Goal: Navigation & Orientation: Find specific page/section

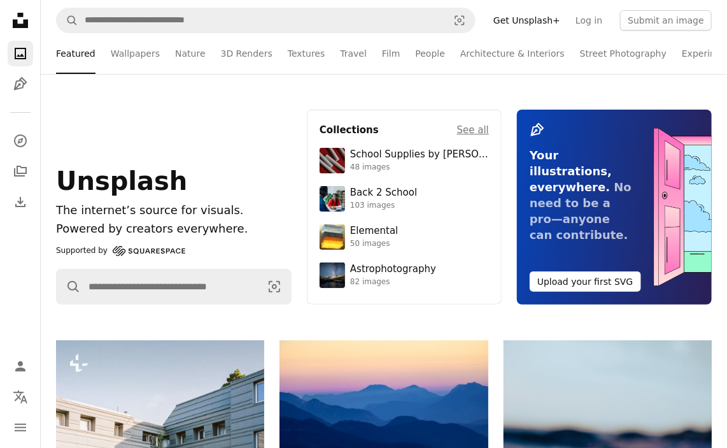
scroll to position [2115, 0]
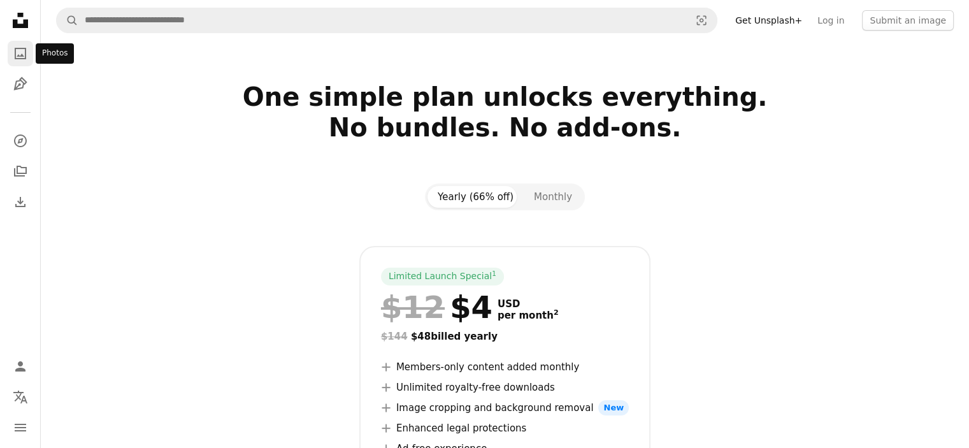
click at [18, 57] on icon "A photo" at bounding box center [20, 53] width 15 height 15
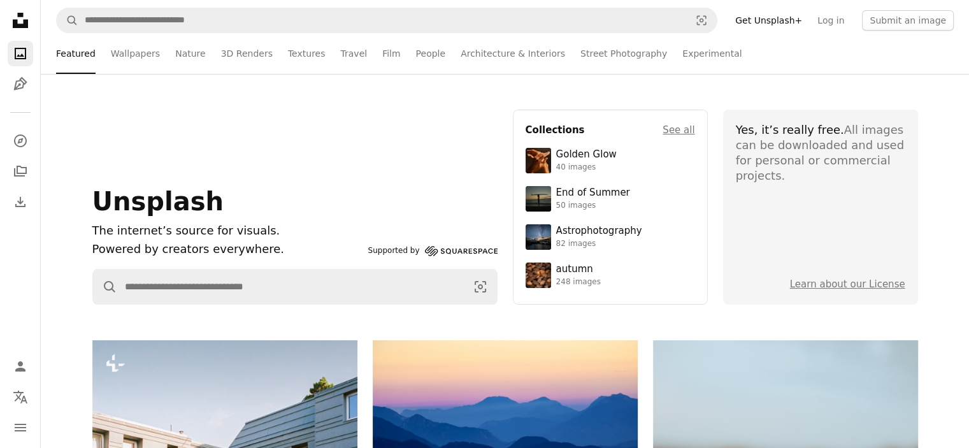
click at [19, 19] on icon "Unsplash logo Unsplash Home" at bounding box center [20, 20] width 25 height 25
click at [22, 170] on icon "A stack of folders" at bounding box center [20, 171] width 15 height 15
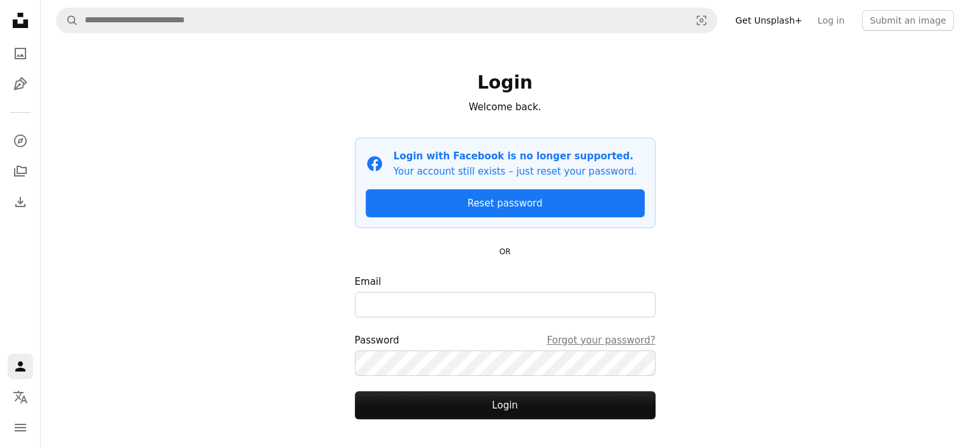
click at [6, 396] on nav "Unsplash logo Unsplash Home A photo Pen Tool A compass A stack of folders Downl…" at bounding box center [20, 224] width 41 height 448
click at [13, 396] on icon "Localization icon" at bounding box center [20, 396] width 15 height 15
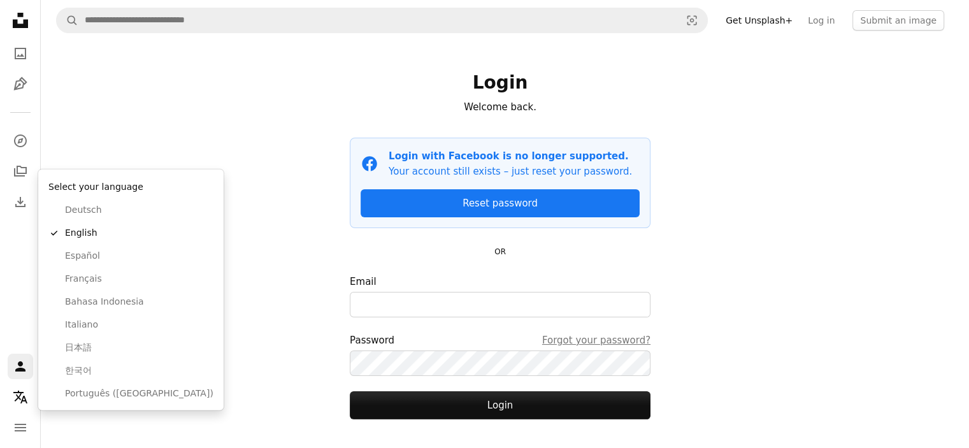
click at [13, 441] on body "Unsplash logo Unsplash Home A photo Pen Tool A compass A stack of folders Downl…" at bounding box center [479, 224] width 959 height 448
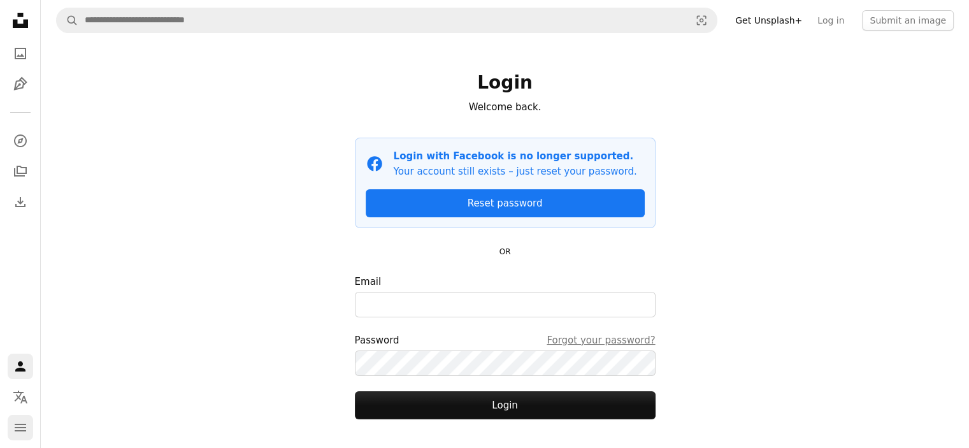
click at [25, 420] on icon "navigation menu" at bounding box center [20, 427] width 15 height 15
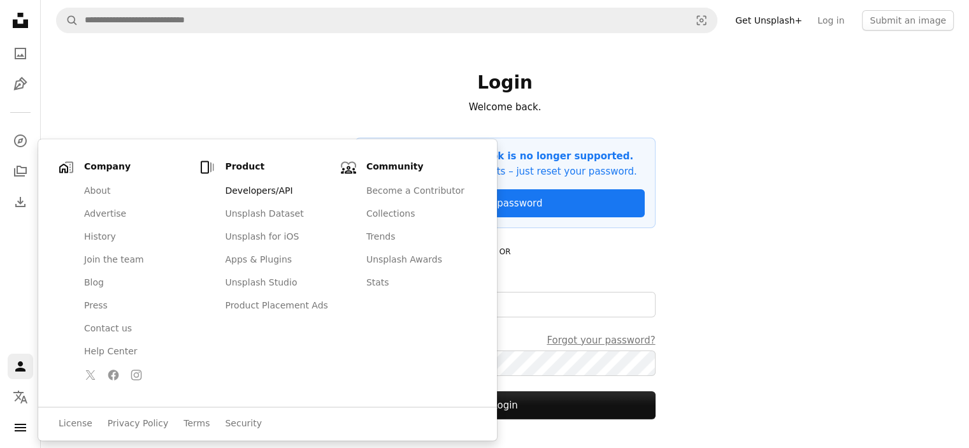
click at [253, 194] on link "Developers/API" at bounding box center [276, 191] width 118 height 23
